Goal: Navigation & Orientation: Find specific page/section

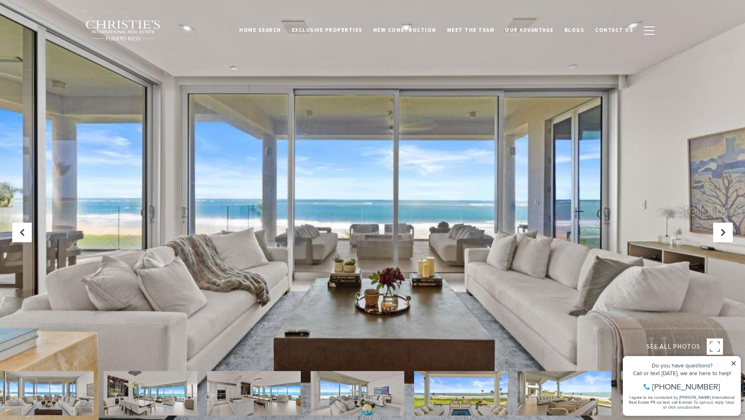
click at [734, 363] on icon at bounding box center [734, 363] width 6 height 6
click at [734, 363] on icon at bounding box center [734, 363] width 4 height 4
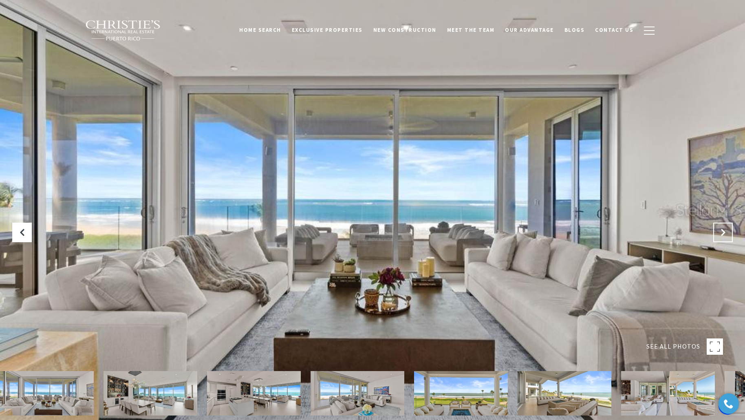
click at [724, 238] on button "Next Slide" at bounding box center [724, 233] width 20 height 20
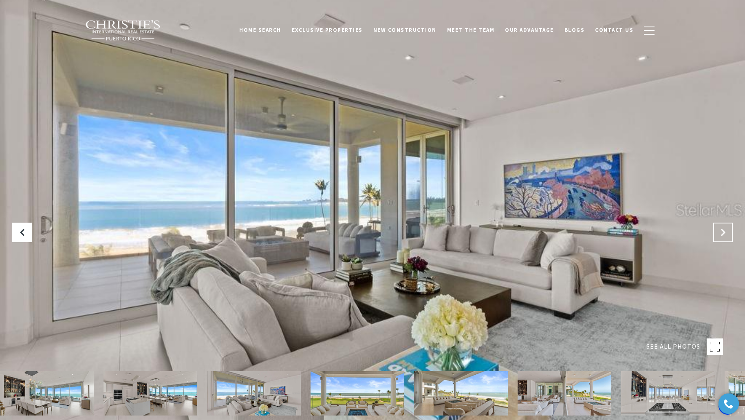
click at [724, 237] on button "Next Slide" at bounding box center [724, 233] width 20 height 20
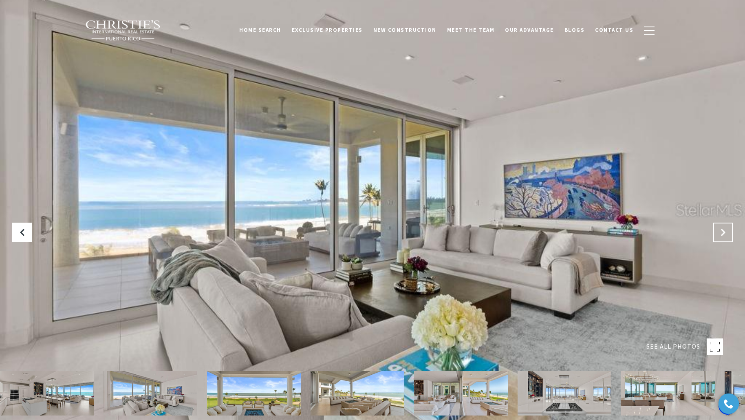
click at [724, 237] on button "Next Slide" at bounding box center [724, 233] width 20 height 20
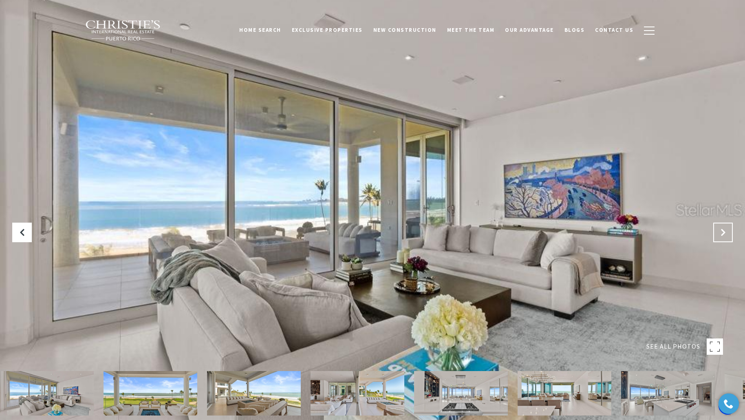
click at [724, 237] on button "Next Slide" at bounding box center [724, 233] width 20 height 20
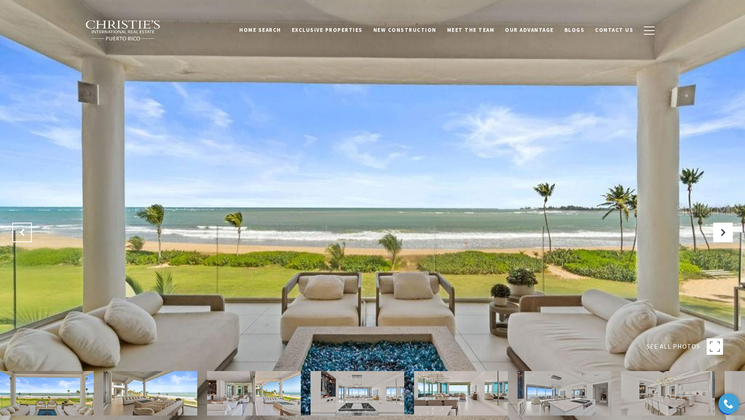
click at [21, 228] on icon "Previous Slide" at bounding box center [22, 232] width 8 height 8
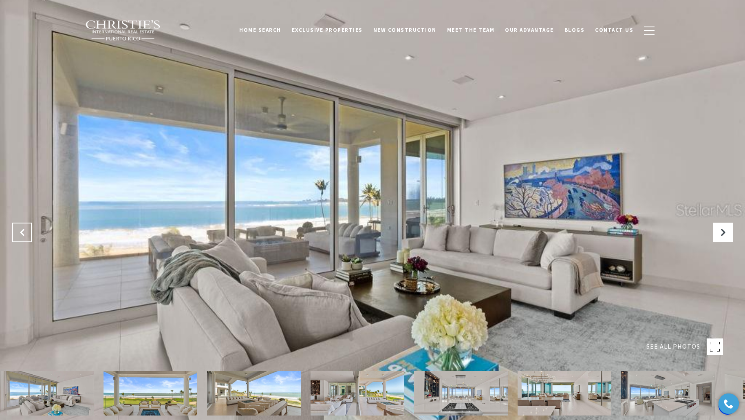
click at [21, 228] on icon "Previous Slide" at bounding box center [22, 232] width 8 height 8
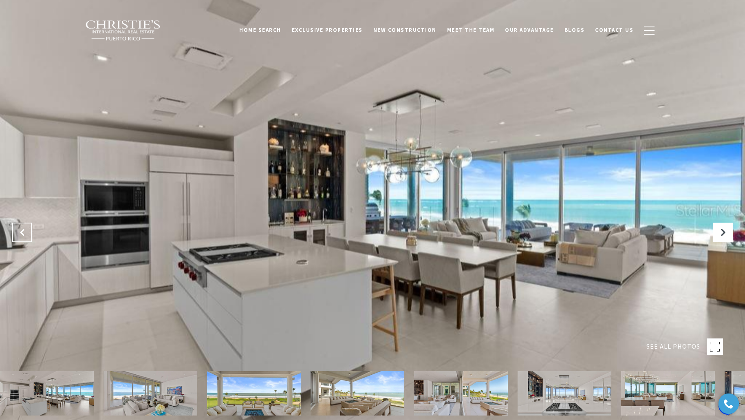
click at [21, 228] on icon "Previous Slide" at bounding box center [22, 232] width 8 height 8
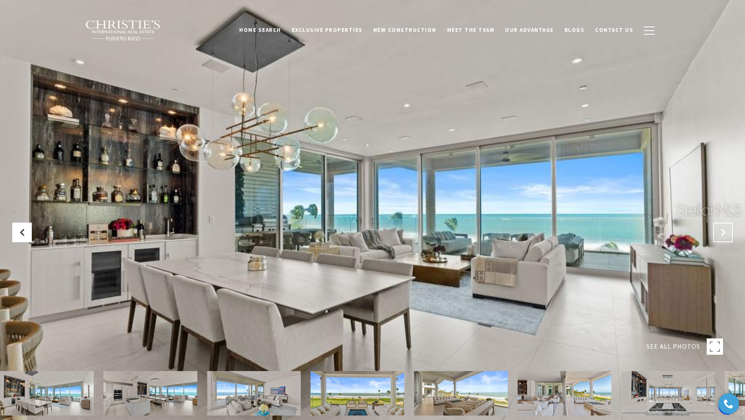
click at [724, 234] on icon "Next Slide" at bounding box center [723, 232] width 8 height 8
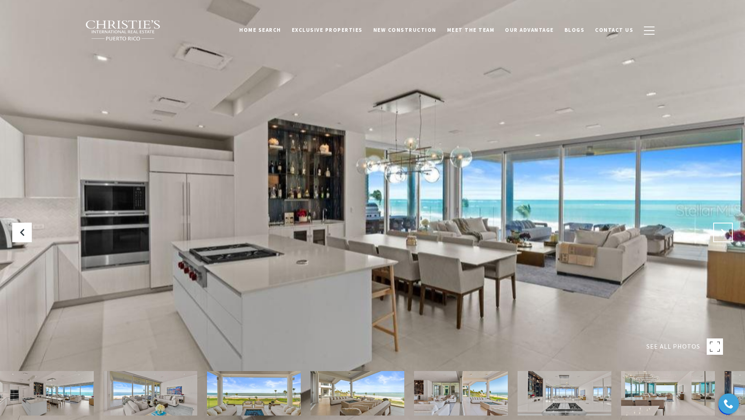
click at [724, 234] on icon "Next Slide" at bounding box center [723, 232] width 8 height 8
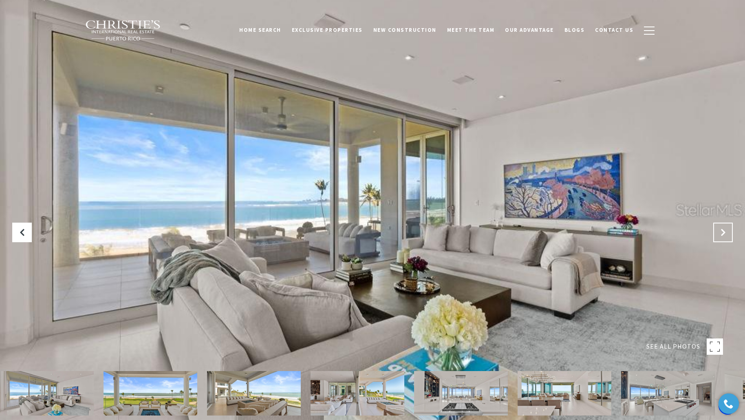
click at [724, 234] on icon "Next Slide" at bounding box center [723, 232] width 8 height 8
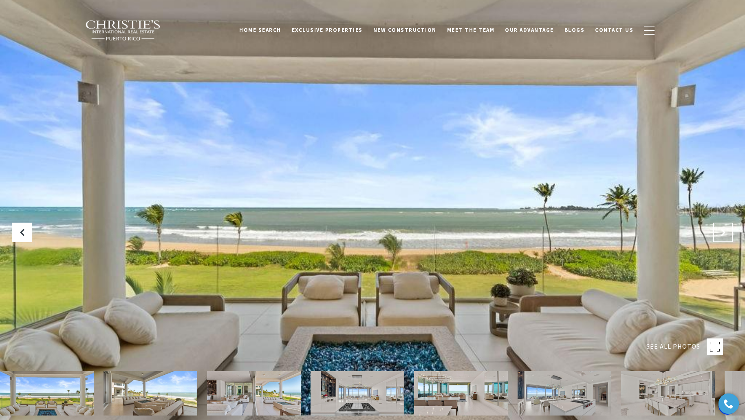
click at [724, 234] on icon "Next Slide" at bounding box center [723, 232] width 8 height 8
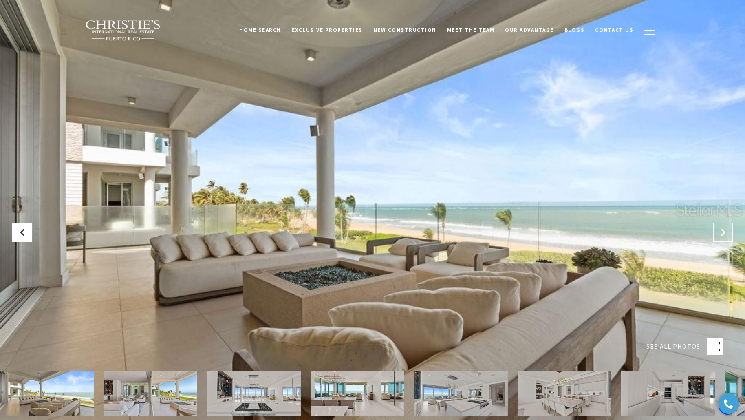
click at [724, 234] on icon "Next Slide" at bounding box center [723, 232] width 8 height 8
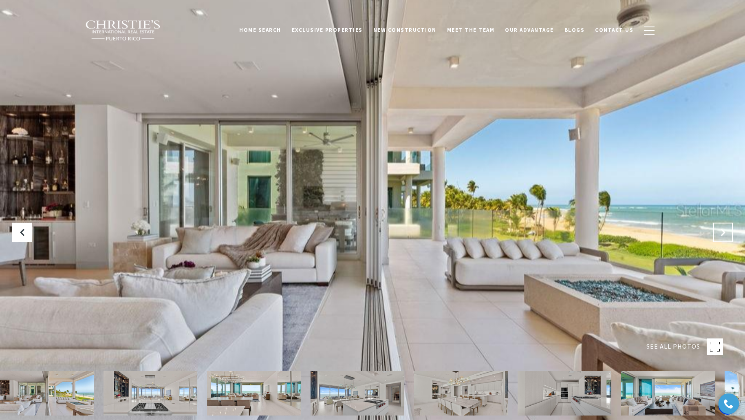
click at [724, 234] on icon "Next Slide" at bounding box center [723, 232] width 8 height 8
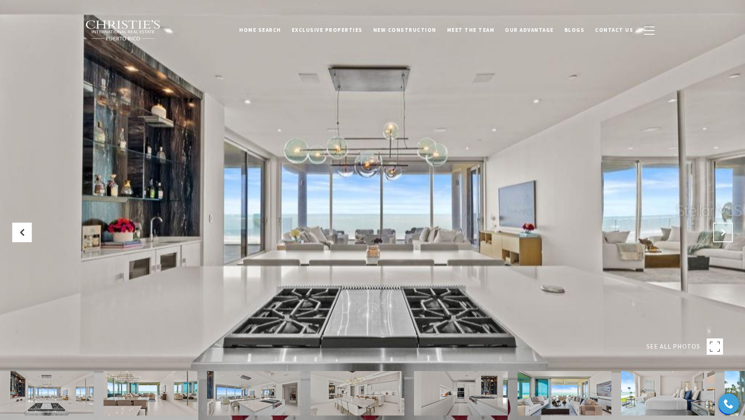
click at [724, 234] on icon "Next Slide" at bounding box center [723, 232] width 8 height 8
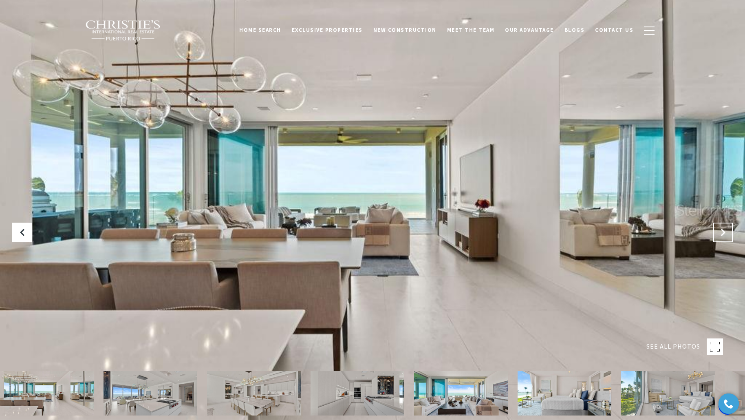
click at [724, 234] on icon "Next Slide" at bounding box center [723, 232] width 8 height 8
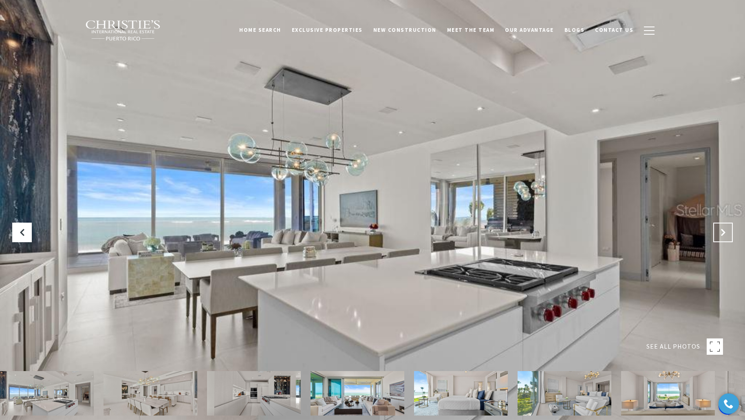
click at [724, 234] on icon "Next Slide" at bounding box center [723, 232] width 8 height 8
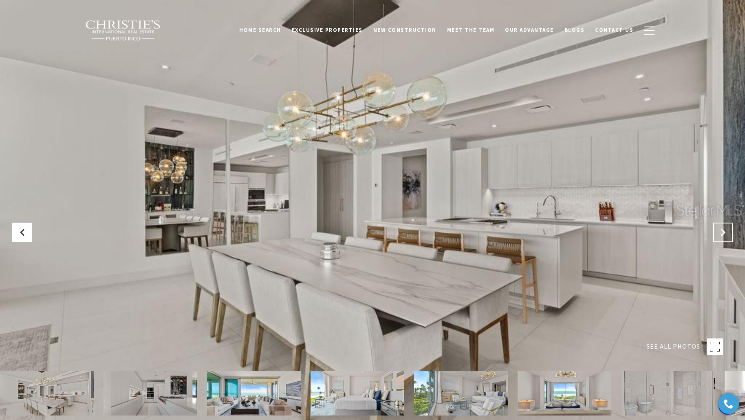
click at [724, 234] on icon "Next Slide" at bounding box center [723, 232] width 8 height 8
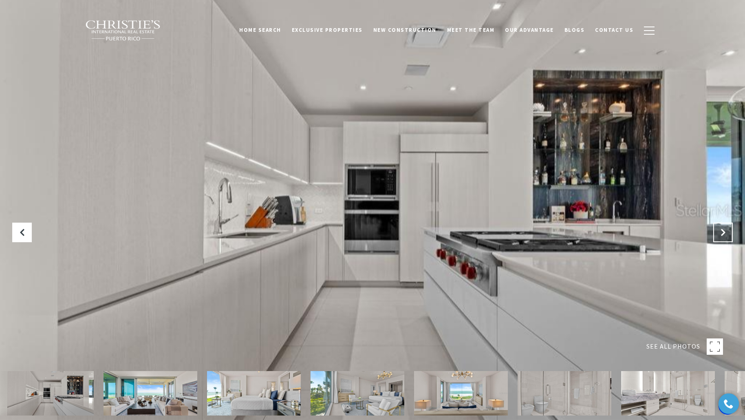
click at [726, 234] on icon "Next Slide" at bounding box center [723, 232] width 8 height 8
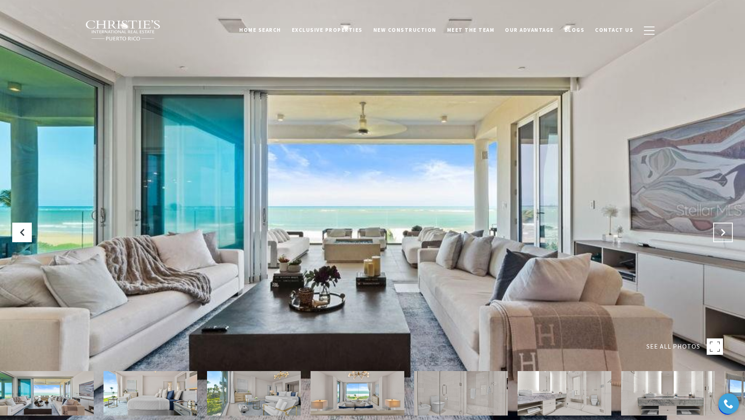
click at [726, 234] on icon "Next Slide" at bounding box center [723, 232] width 8 height 8
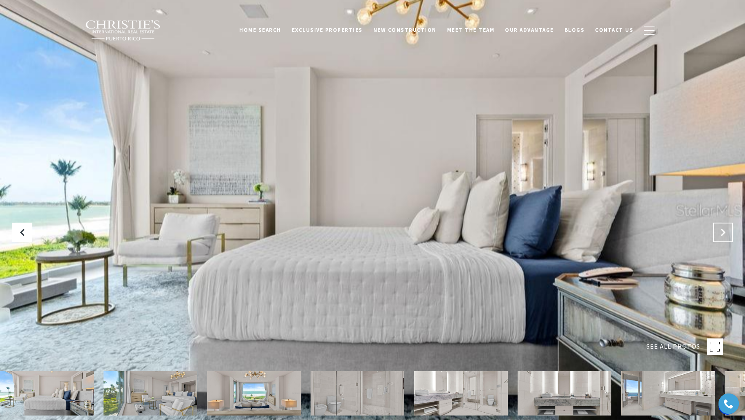
click at [726, 234] on icon "Next Slide" at bounding box center [723, 232] width 8 height 8
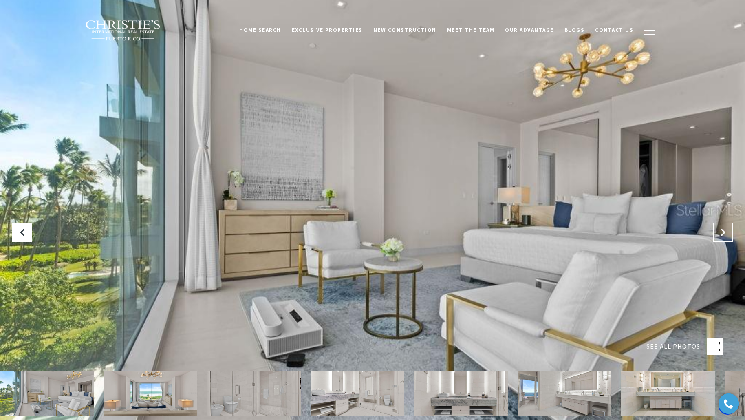
click at [726, 234] on icon "Next Slide" at bounding box center [723, 232] width 8 height 8
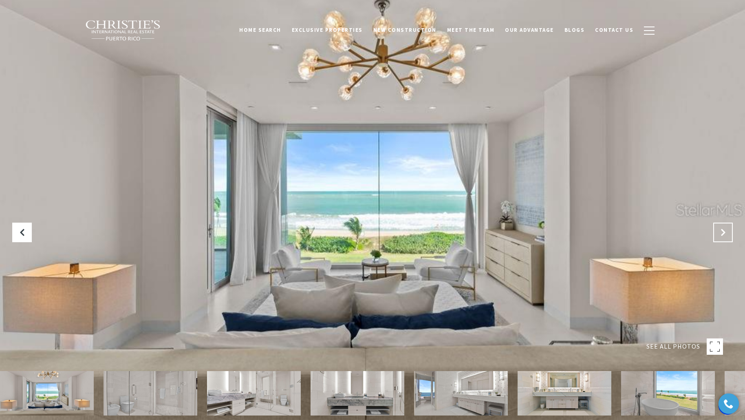
click at [726, 234] on icon "Next Slide" at bounding box center [723, 232] width 8 height 8
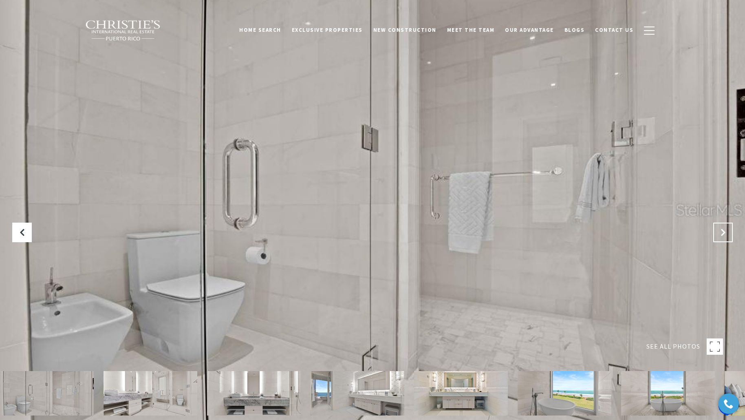
click at [726, 234] on icon "Next Slide" at bounding box center [723, 232] width 8 height 8
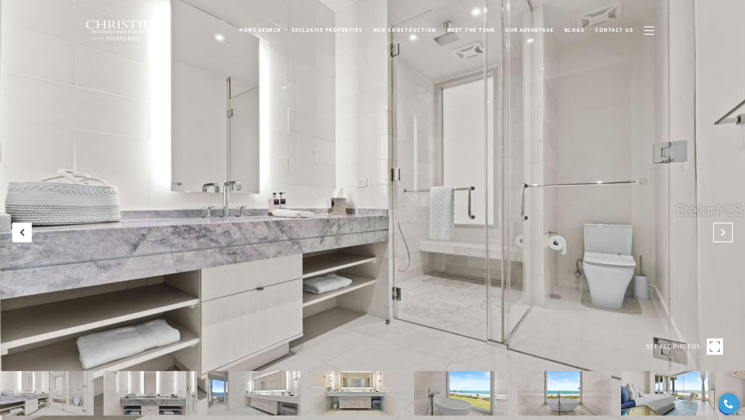
click at [726, 234] on icon "Next Slide" at bounding box center [723, 232] width 8 height 8
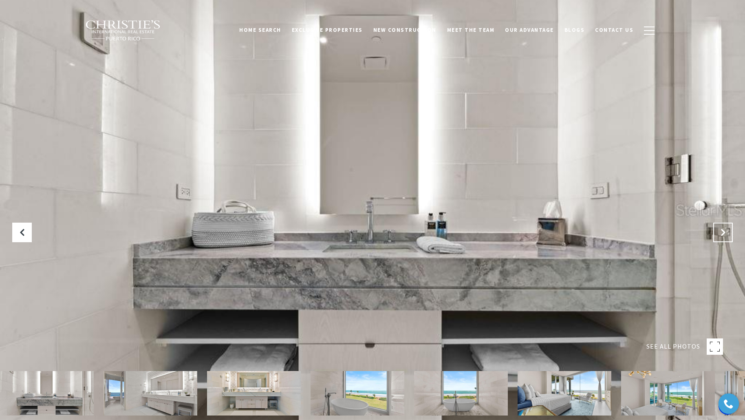
click at [726, 234] on icon "Next Slide" at bounding box center [723, 232] width 8 height 8
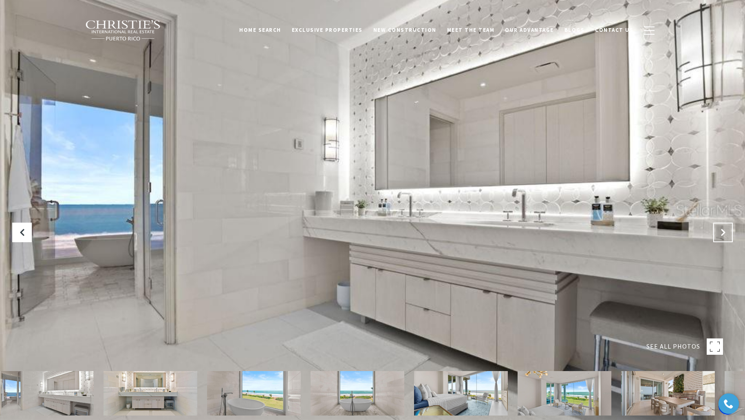
click at [723, 232] on icon "Next Slide" at bounding box center [723, 232] width 8 height 8
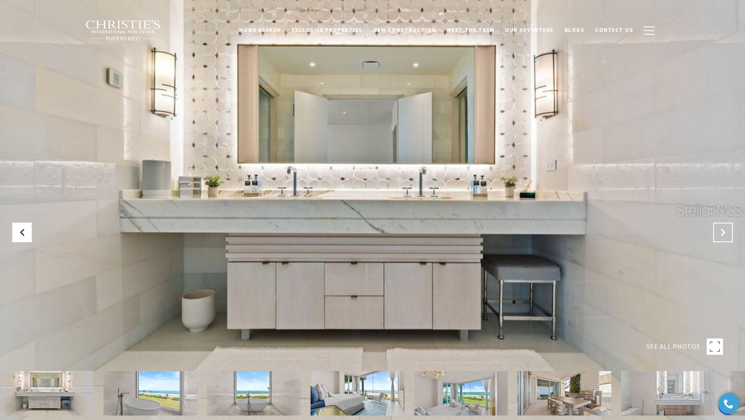
click at [723, 232] on icon "Next Slide" at bounding box center [723, 232] width 8 height 8
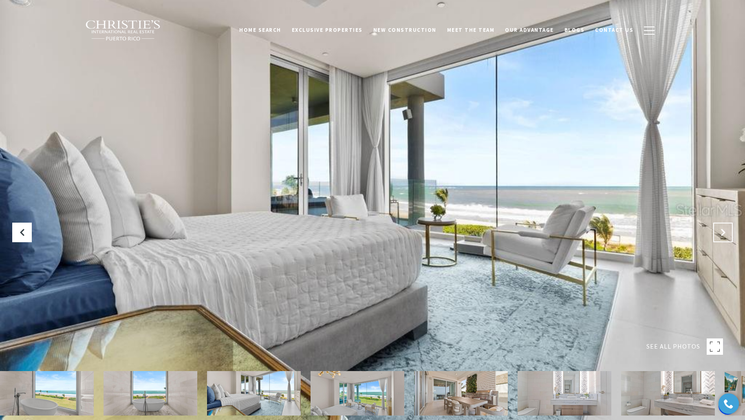
click at [723, 232] on icon "Next Slide" at bounding box center [723, 232] width 8 height 8
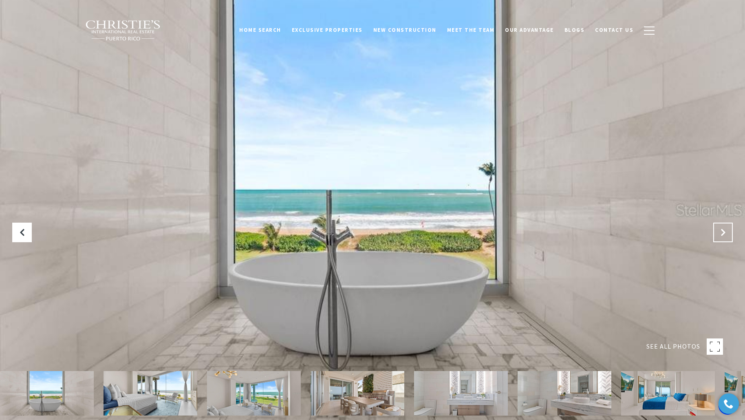
click at [723, 232] on icon "Next Slide" at bounding box center [723, 232] width 8 height 8
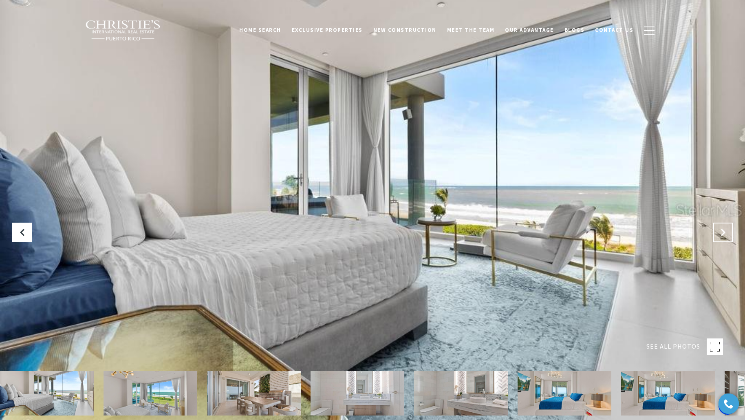
click at [723, 232] on icon "Next Slide" at bounding box center [723, 232] width 8 height 8
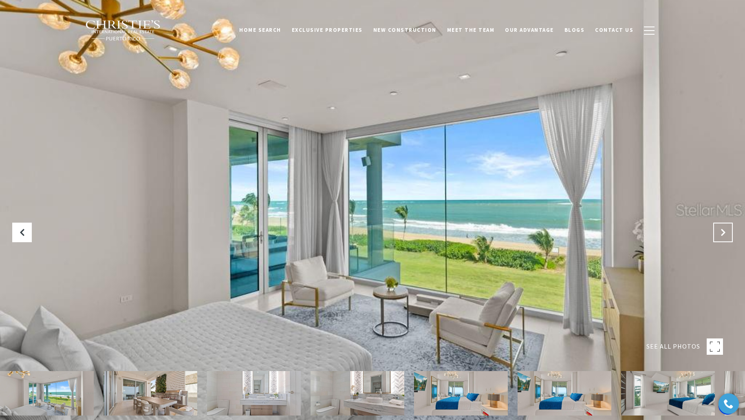
click at [723, 232] on icon "Next Slide" at bounding box center [723, 232] width 8 height 8
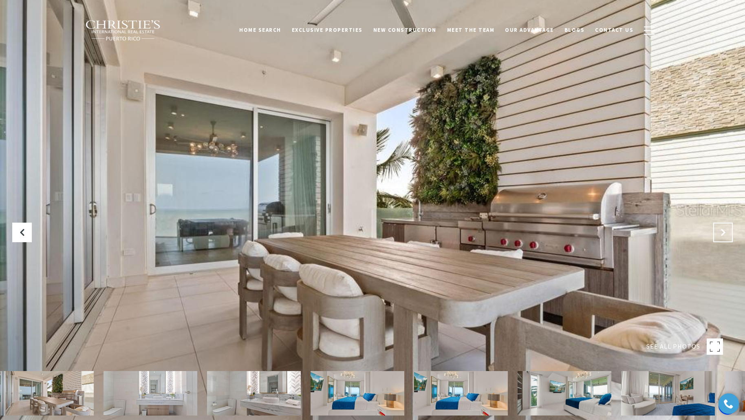
click at [723, 232] on icon "Next Slide" at bounding box center [723, 232] width 8 height 8
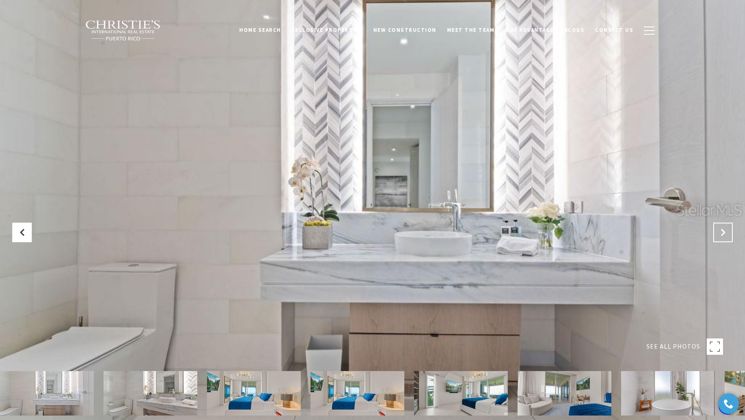
click at [723, 232] on icon "Next Slide" at bounding box center [723, 232] width 8 height 8
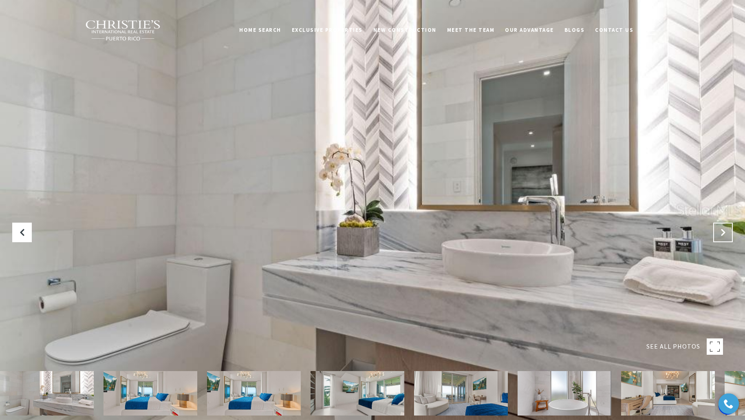
click at [723, 232] on icon "Next Slide" at bounding box center [723, 232] width 8 height 8
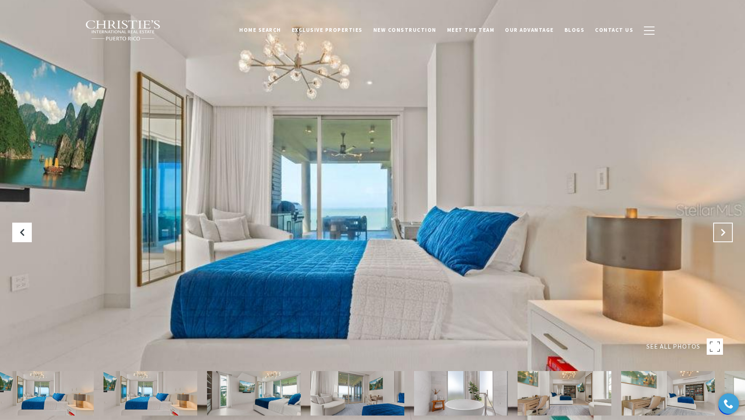
click at [723, 232] on icon "Next Slide" at bounding box center [723, 232] width 8 height 8
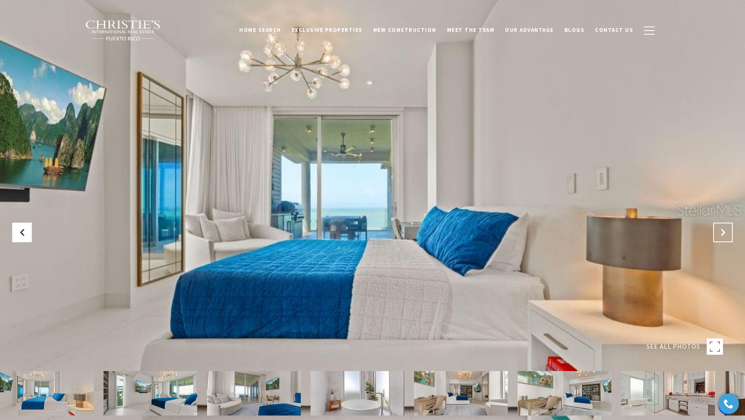
click at [723, 232] on icon "Next Slide" at bounding box center [723, 232] width 8 height 8
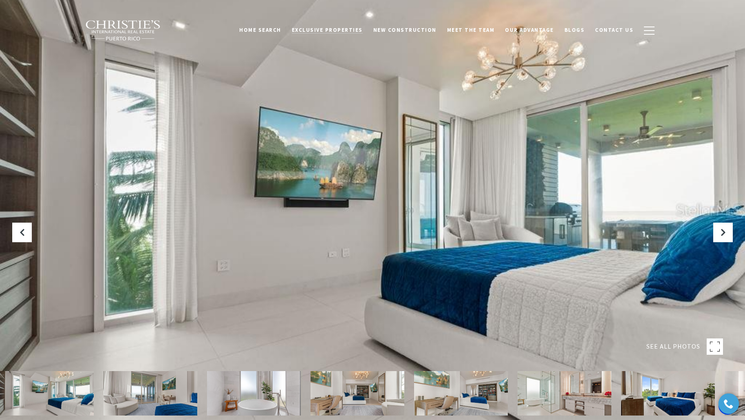
click at [344, 31] on span "Exclusive Properties" at bounding box center [327, 30] width 71 height 7
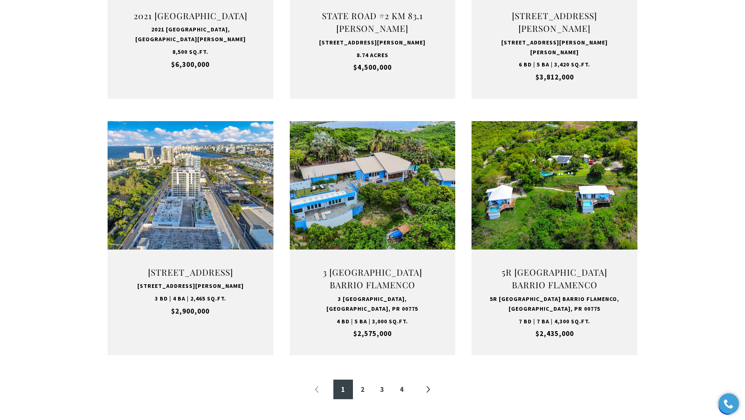
scroll to position [727, 0]
click at [361, 387] on link "2" at bounding box center [363, 389] width 20 height 20
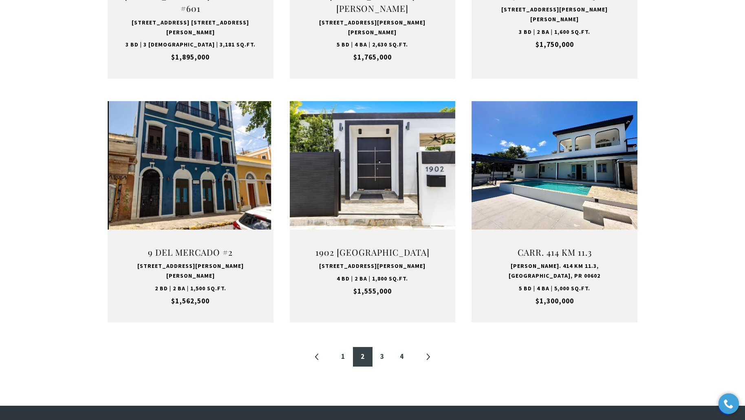
scroll to position [749, 0]
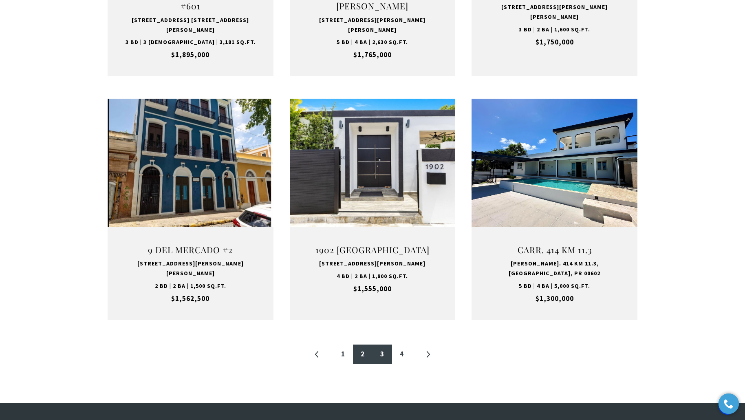
click at [387, 345] on link "3" at bounding box center [383, 355] width 20 height 20
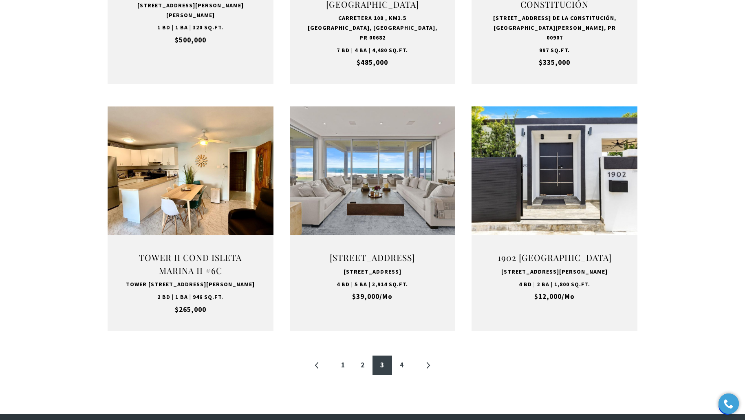
scroll to position [897, 0]
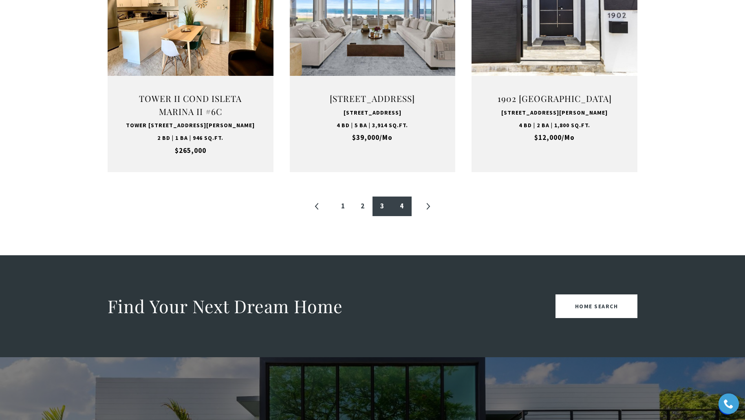
click at [402, 216] on link "4" at bounding box center [402, 207] width 20 height 20
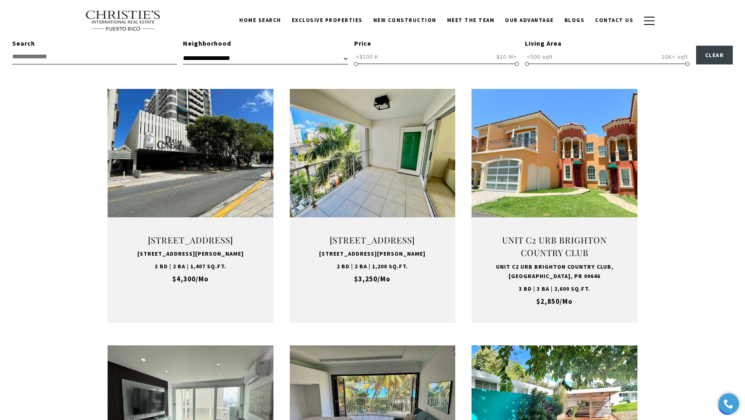
scroll to position [245, 0]
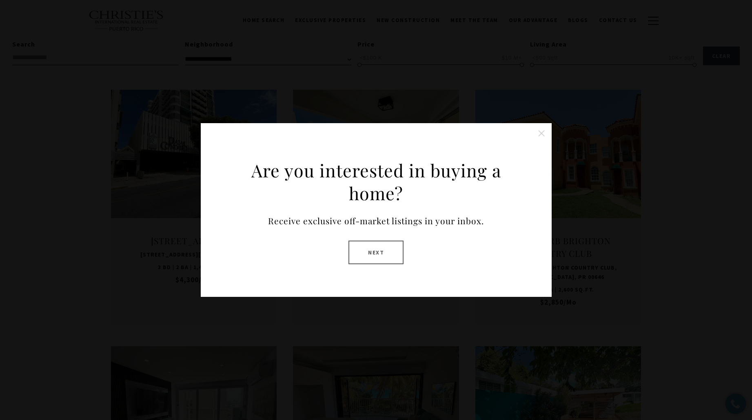
click at [369, 254] on button "Next" at bounding box center [375, 253] width 55 height 24
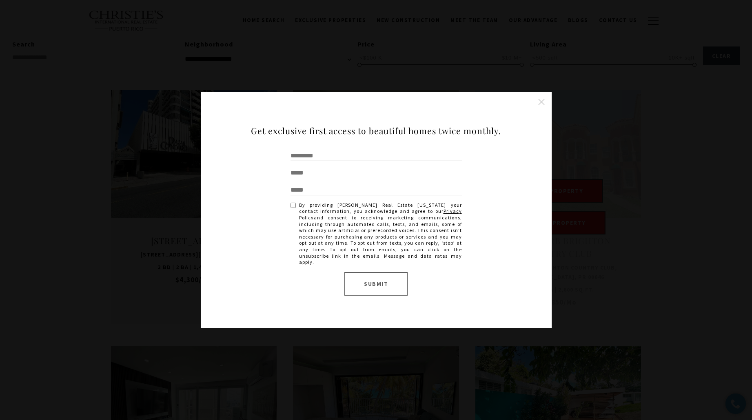
click at [544, 103] on button "Close this option" at bounding box center [541, 102] width 16 height 16
